Goal: Task Accomplishment & Management: Manage account settings

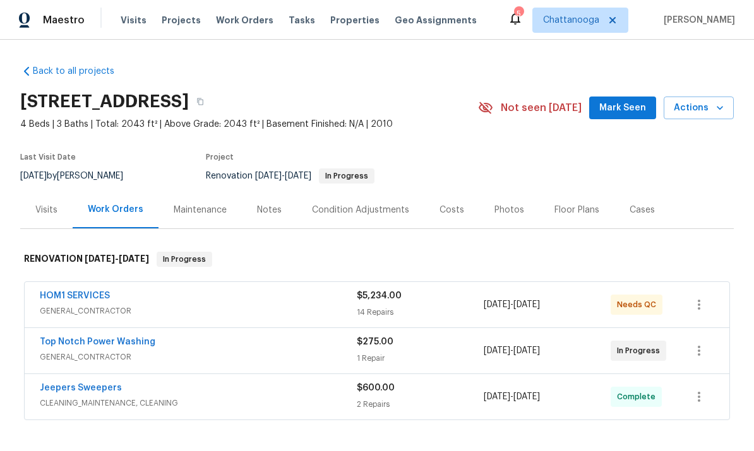
scroll to position [37, 0]
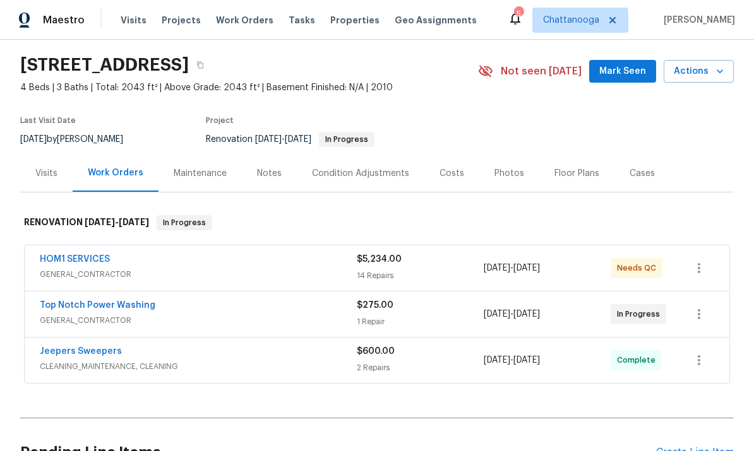
click at [85, 309] on link "Top Notch Power Washing" at bounding box center [98, 305] width 116 height 9
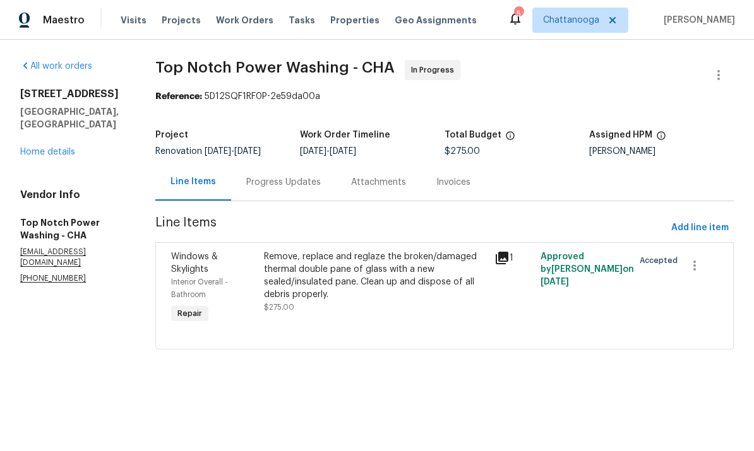
click at [288, 194] on div "Progress Updates" at bounding box center [283, 181] width 105 height 37
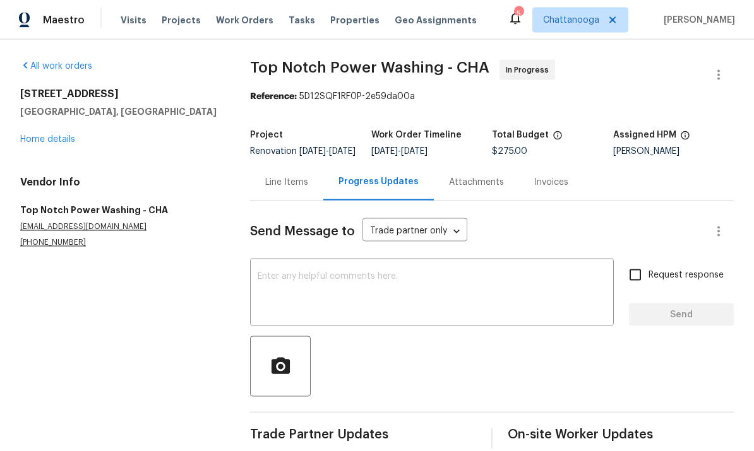
scroll to position [1, 0]
click at [276, 186] on div "Line Items" at bounding box center [286, 182] width 43 height 13
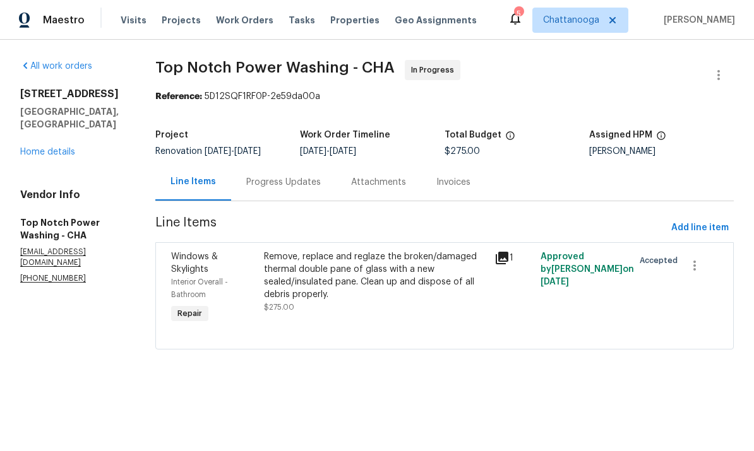
click at [50, 148] on link "Home details" at bounding box center [47, 152] width 55 height 9
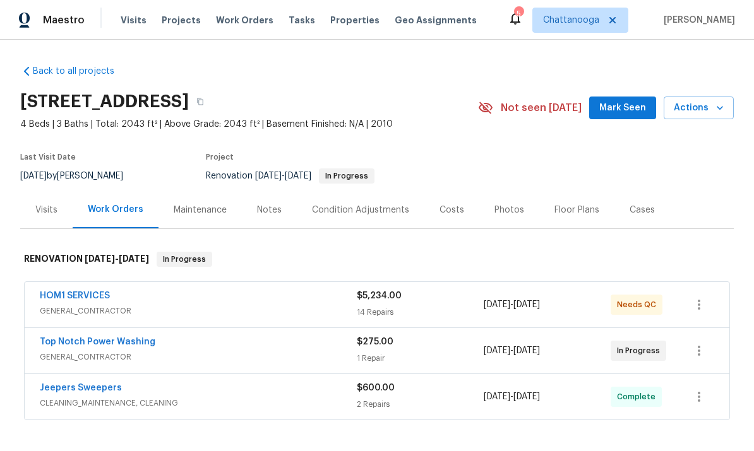
click at [448, 215] on div "Costs" at bounding box center [451, 210] width 25 height 13
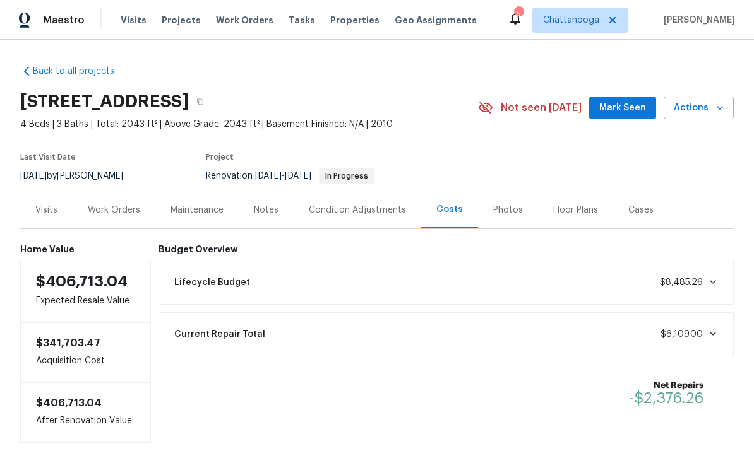
click at [44, 208] on div "Visits" at bounding box center [46, 210] width 22 height 13
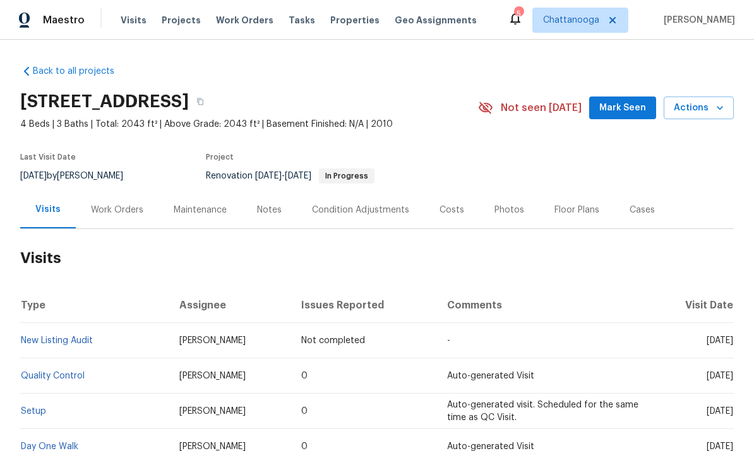
click at [112, 210] on div "Work Orders" at bounding box center [117, 210] width 52 height 13
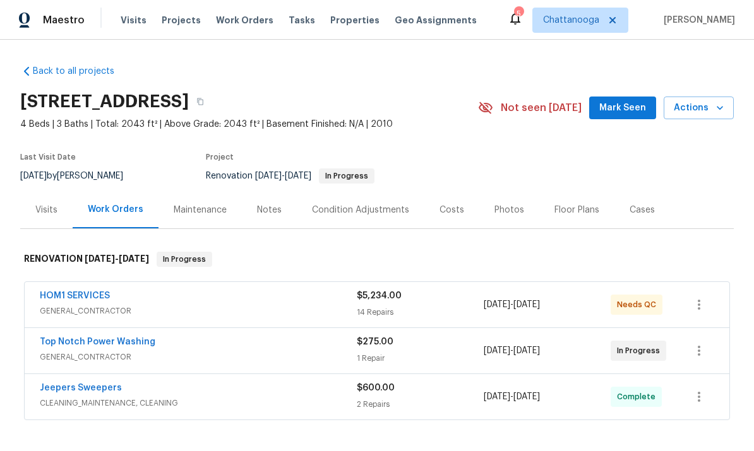
click at [161, 348] on div "Top Notch Power Washing" at bounding box center [198, 343] width 317 height 15
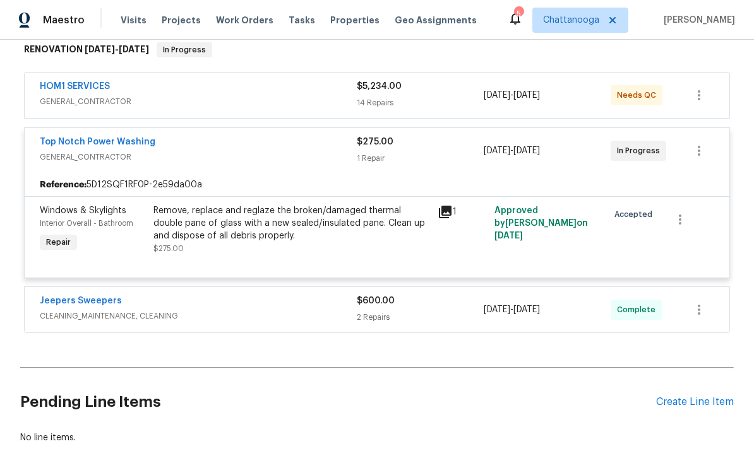
scroll to position [210, 0]
click at [82, 137] on link "Top Notch Power Washing" at bounding box center [98, 141] width 116 height 9
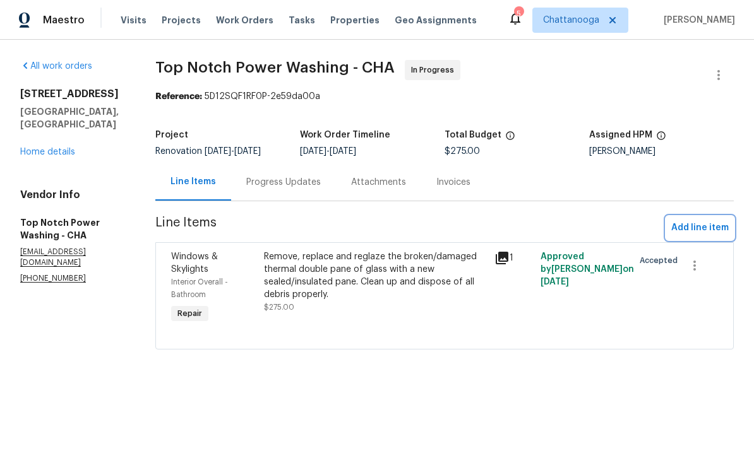
click at [711, 230] on span "Add line item" at bounding box center [699, 228] width 57 height 16
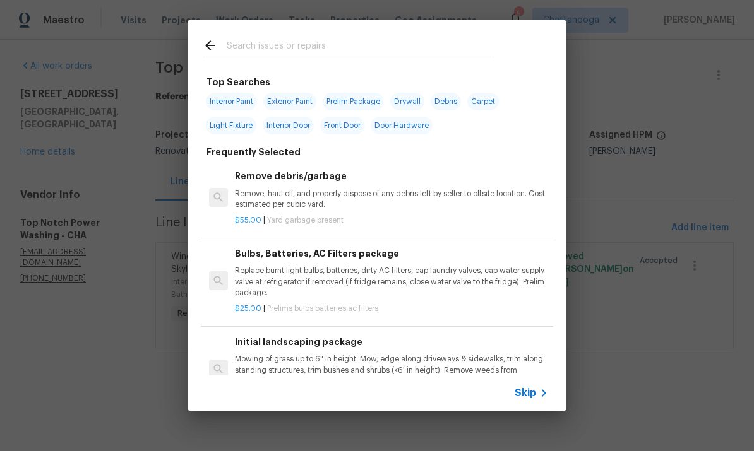
click at [433, 56] on input "text" at bounding box center [361, 47] width 268 height 19
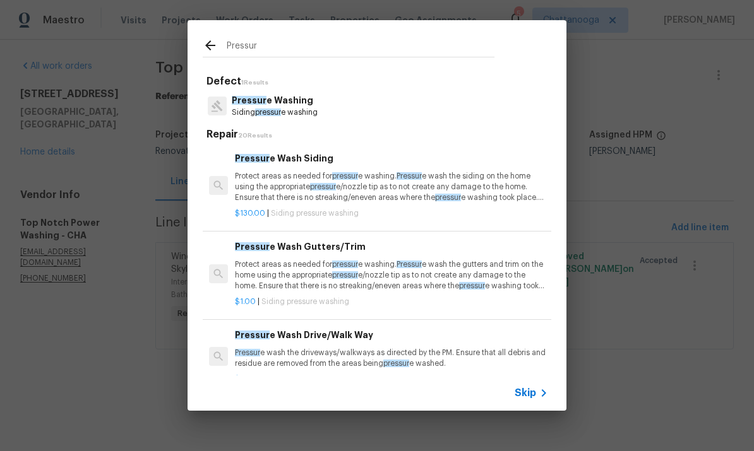
type input "Pressur"
click at [327, 90] on div "Pressur e Washing Siding pressur e washing" at bounding box center [377, 106] width 348 height 34
click at [406, 200] on p "Protect areas as needed for pressur e washing. Pressur e wash the siding on the…" at bounding box center [391, 187] width 313 height 32
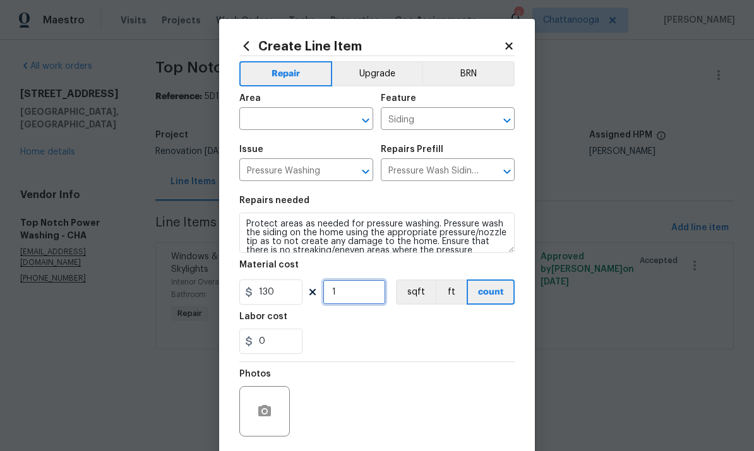
click at [359, 294] on input "1" at bounding box center [354, 292] width 63 height 25
type input "4"
click at [305, 121] on input "text" at bounding box center [288, 120] width 98 height 20
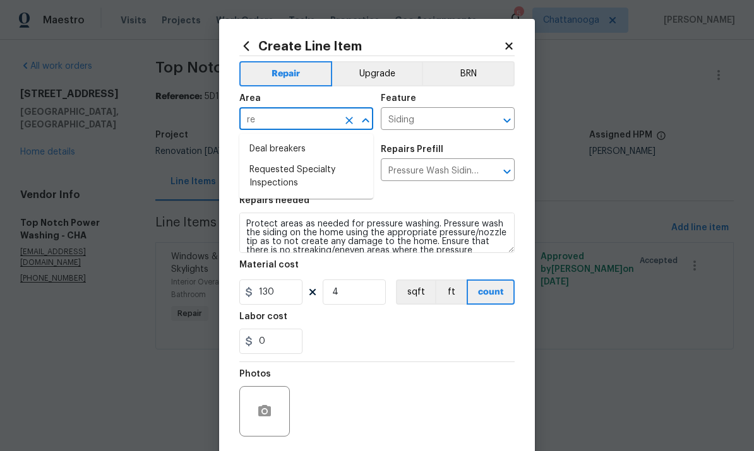
type input "r"
click at [312, 172] on li "Exterior Overall" at bounding box center [306, 170] width 134 height 21
type input "Exterior Overall"
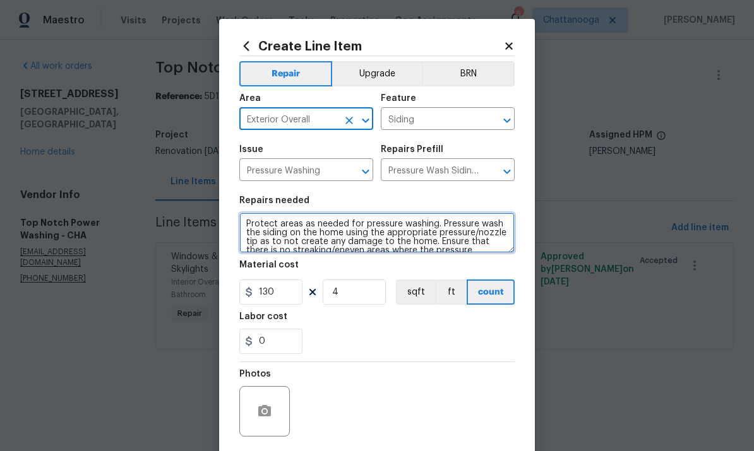
click at [342, 241] on textarea "Protect areas as needed for pressure washing. Pressure wash the siding on the h…" at bounding box center [376, 233] width 275 height 40
click at [345, 238] on textarea "Protect areas as needed for pressure washing. Pressure wash the siding on the h…" at bounding box center [376, 233] width 275 height 40
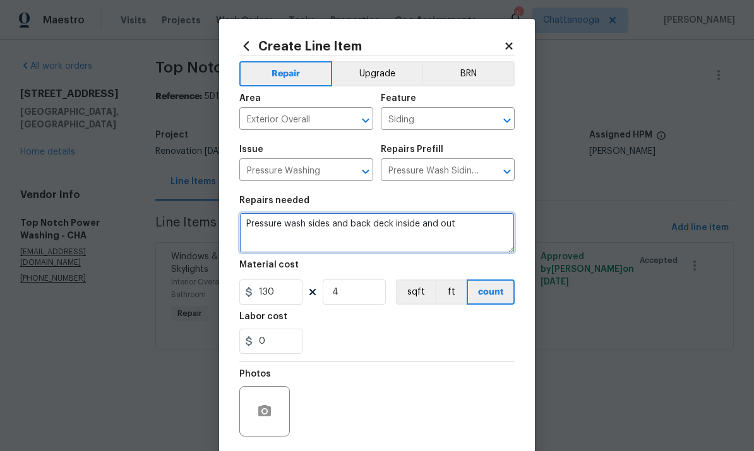
type textarea "Pressure wash sides and back deck inside and out"
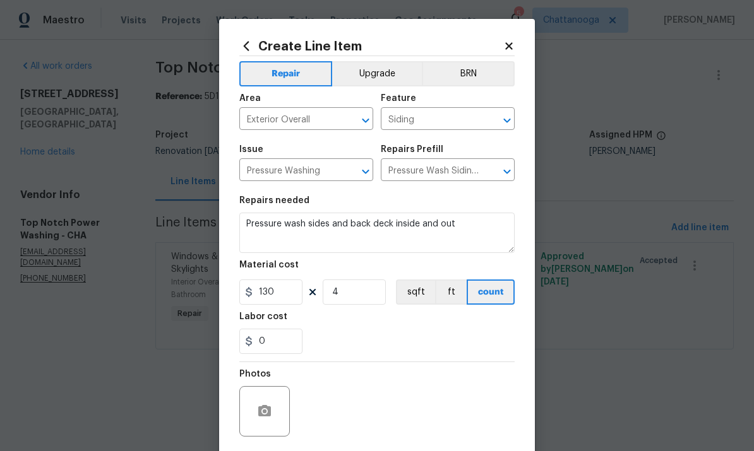
click at [469, 340] on div "0" at bounding box center [376, 341] width 275 height 25
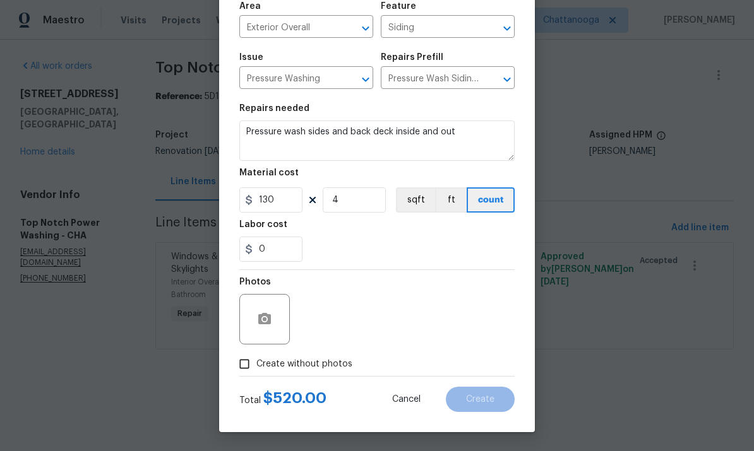
scroll to position [95, 0]
click at [331, 363] on span "Create without photos" at bounding box center [304, 364] width 96 height 13
click at [256, 363] on input "Create without photos" at bounding box center [244, 364] width 24 height 24
checkbox input "true"
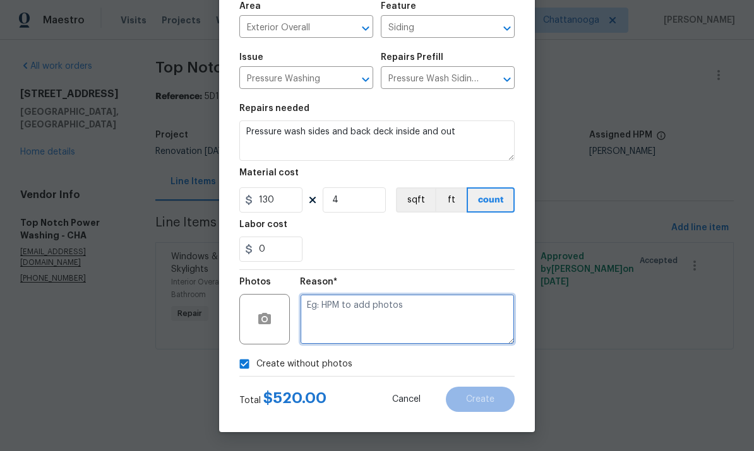
click at [379, 319] on textarea at bounding box center [407, 319] width 215 height 50
type textarea "."
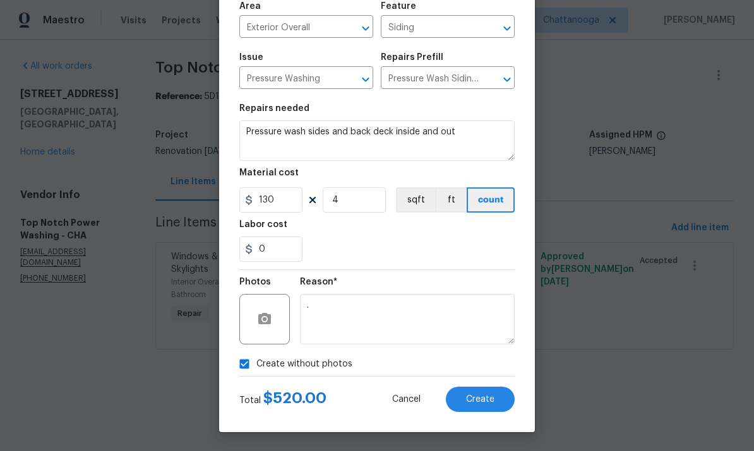
click at [460, 247] on div "0" at bounding box center [376, 249] width 275 height 25
click at [487, 395] on span "Create" at bounding box center [480, 399] width 28 height 9
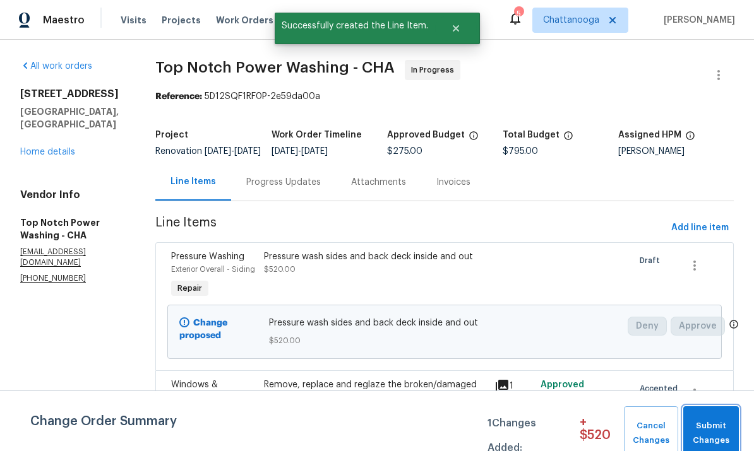
click at [716, 429] on span "Submit Changes" at bounding box center [710, 433] width 43 height 29
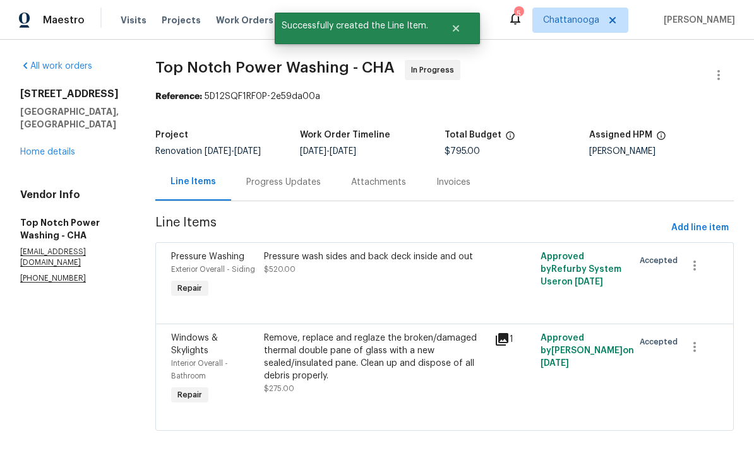
click at [387, 183] on div "Attachments" at bounding box center [378, 182] width 55 height 13
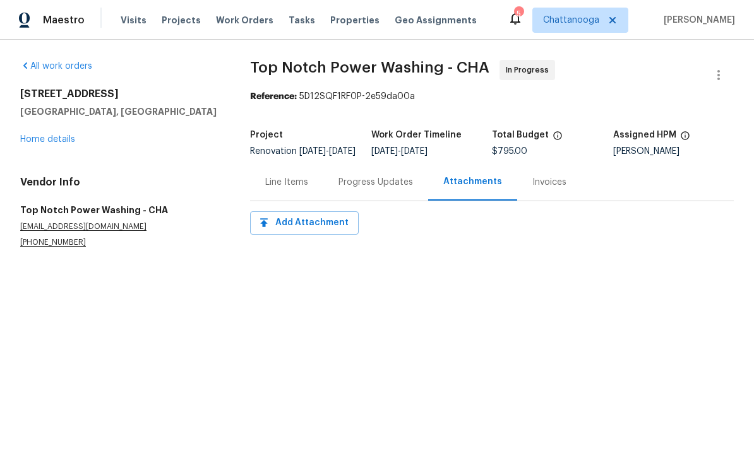
click at [278, 201] on div "Line Items" at bounding box center [286, 181] width 73 height 37
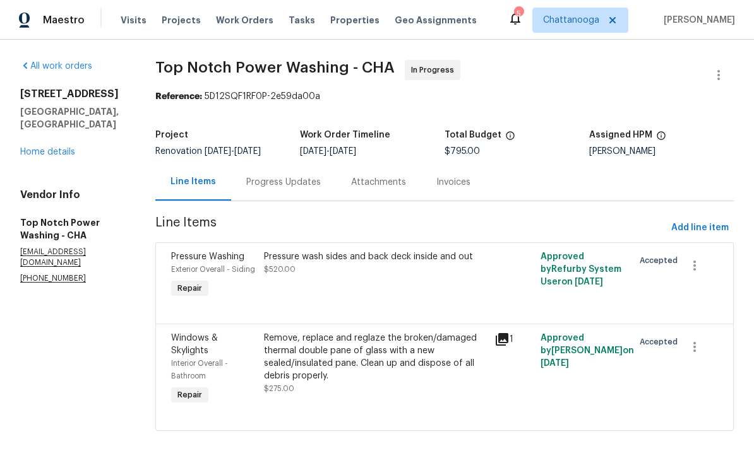
click at [40, 148] on link "Home details" at bounding box center [47, 152] width 55 height 9
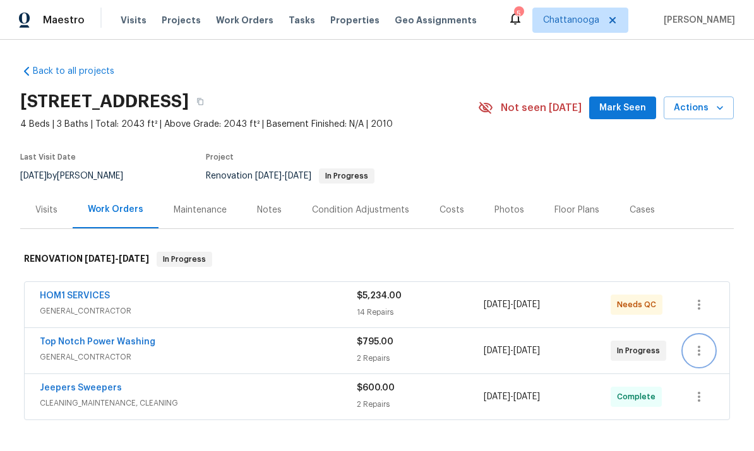
click at [709, 355] on button "button" at bounding box center [699, 351] width 30 height 30
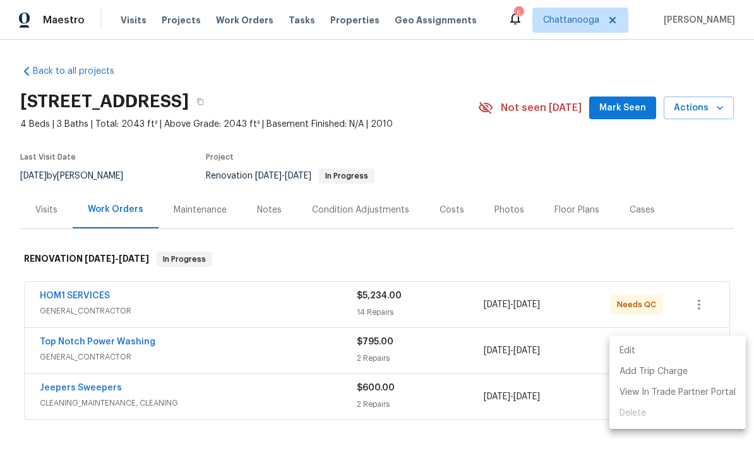
click at [71, 342] on div at bounding box center [377, 225] width 754 height 451
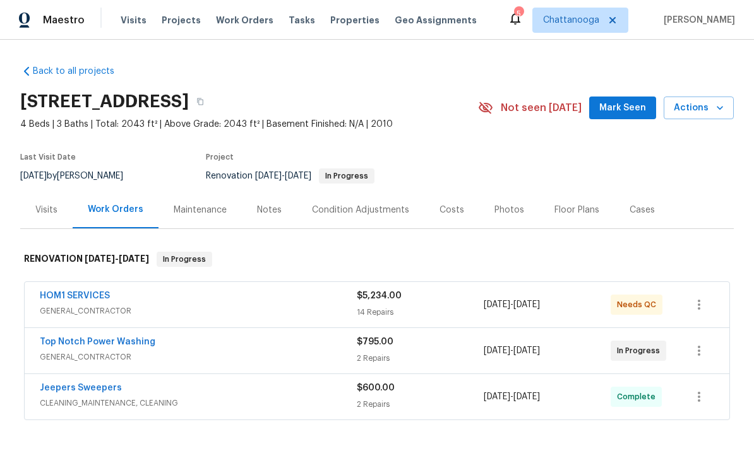
click at [78, 340] on link "Top Notch Power Washing" at bounding box center [98, 342] width 116 height 9
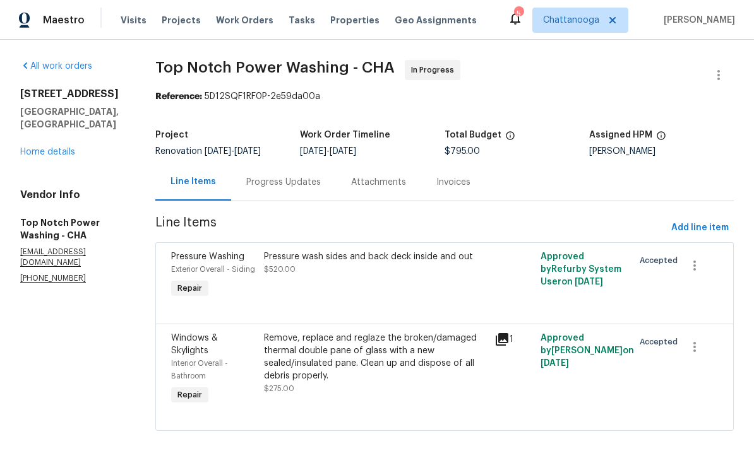
click at [34, 148] on link "Home details" at bounding box center [47, 152] width 55 height 9
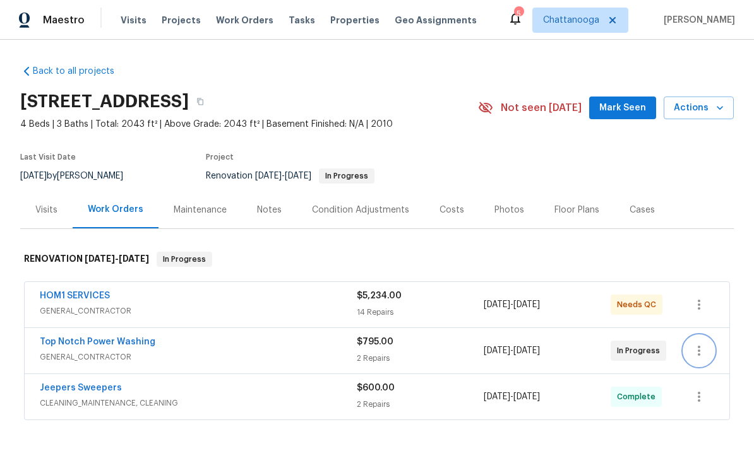
click at [703, 353] on icon "button" at bounding box center [698, 350] width 15 height 15
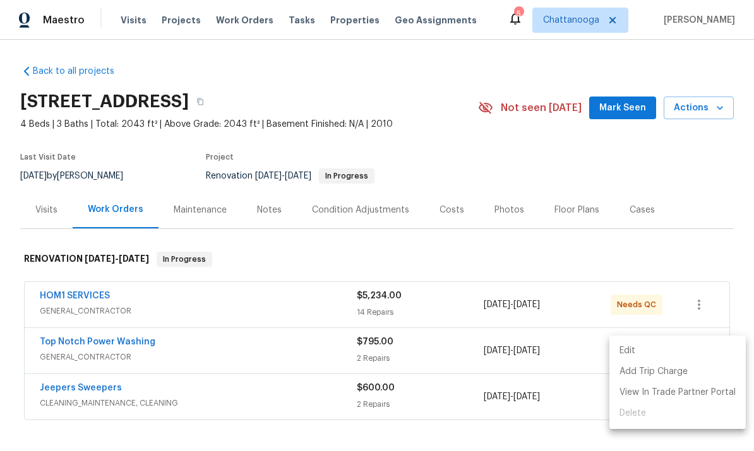
click at [665, 356] on li "Edit" at bounding box center [677, 351] width 136 height 21
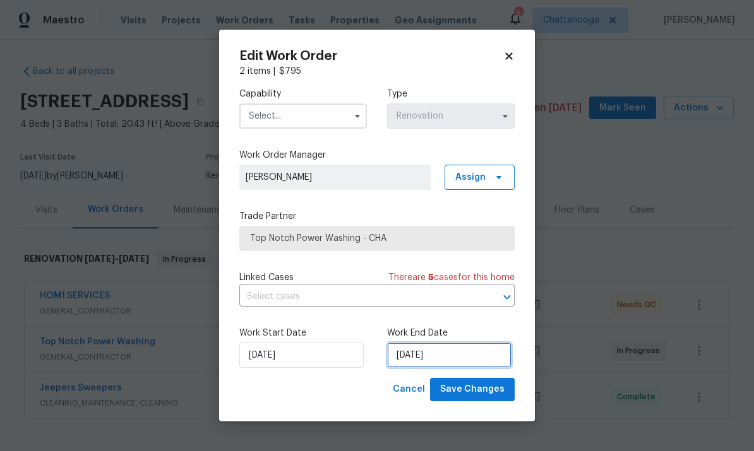
click at [460, 361] on input "[DATE]" at bounding box center [449, 355] width 124 height 25
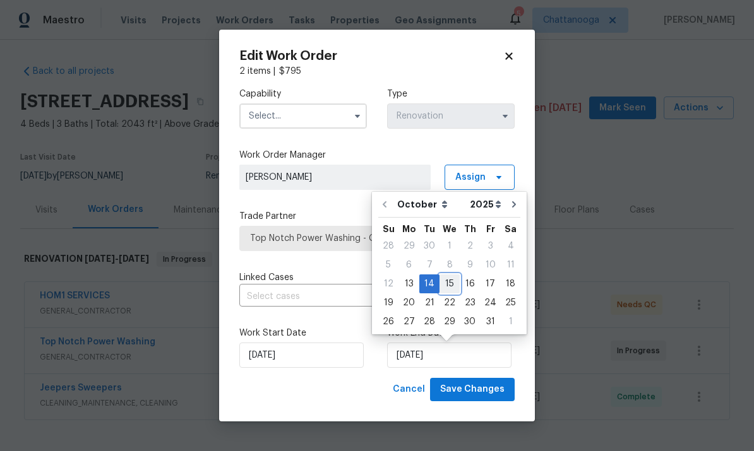
click at [449, 281] on div "15" at bounding box center [449, 284] width 20 height 18
type input "[DATE]"
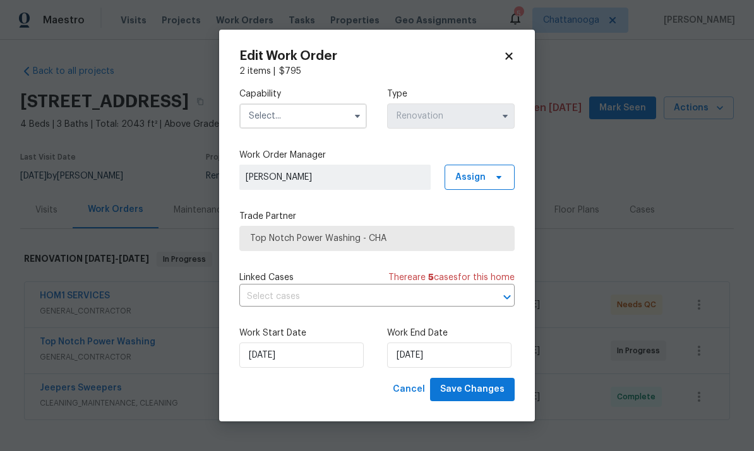
click at [360, 114] on icon "button" at bounding box center [357, 116] width 10 height 10
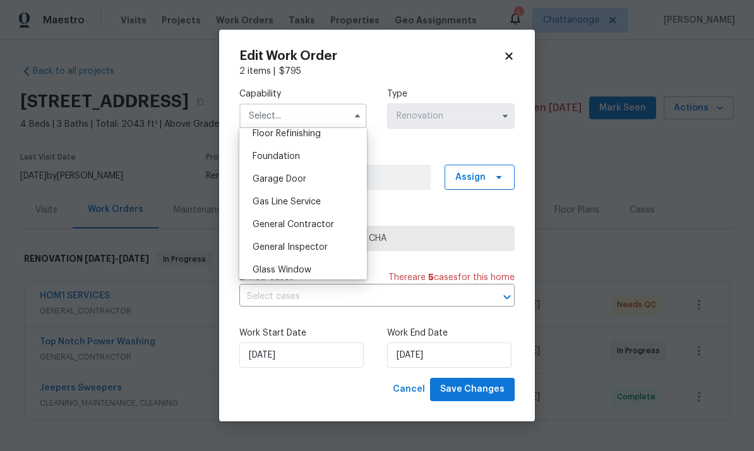
scroll to position [523, 0]
click at [323, 227] on span "General Contractor" at bounding box center [292, 222] width 81 height 9
type input "General Contractor"
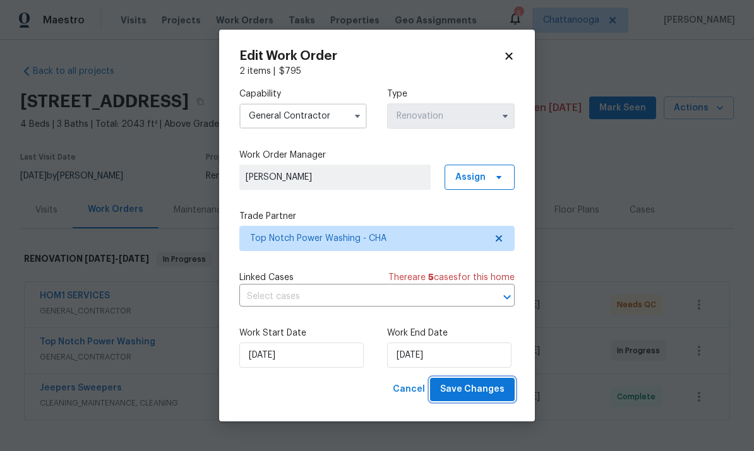
click at [480, 396] on span "Save Changes" at bounding box center [472, 390] width 64 height 16
